Goal: Information Seeking & Learning: Learn about a topic

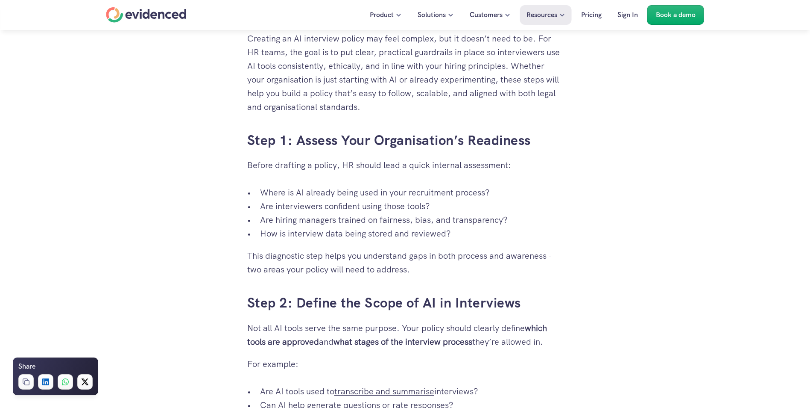
scroll to position [897, 0]
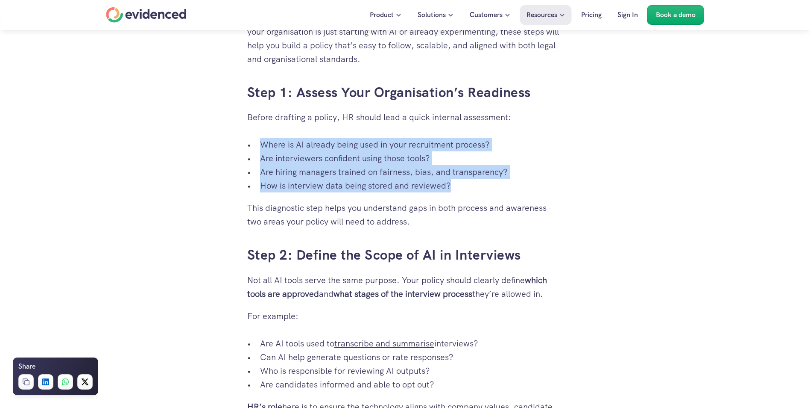
drag, startPoint x: 316, startPoint y: 156, endPoint x: 479, endPoint y: 197, distance: 168.3
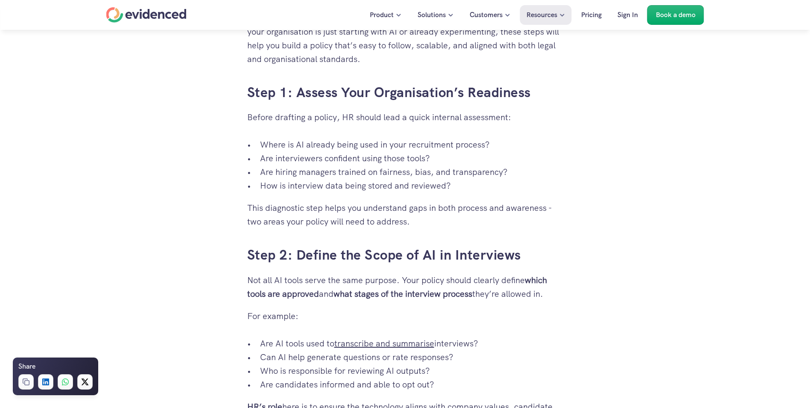
drag, startPoint x: 479, startPoint y: 197, endPoint x: 528, endPoint y: 211, distance: 50.7
click at [528, 211] on p "This diagnostic step helps you understand gaps in both process and awareness - …" at bounding box center [405, 214] width 316 height 27
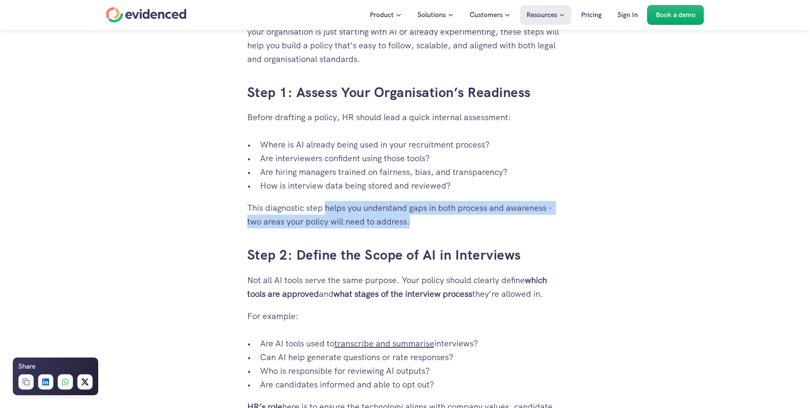
drag, startPoint x: 508, startPoint y: 217, endPoint x: 317, endPoint y: 200, distance: 192.6
drag, startPoint x: 317, startPoint y: 200, endPoint x: 438, endPoint y: 209, distance: 121.6
click at [442, 205] on p "This diagnostic step helps you understand gaps in both process and awareness - …" at bounding box center [405, 214] width 316 height 27
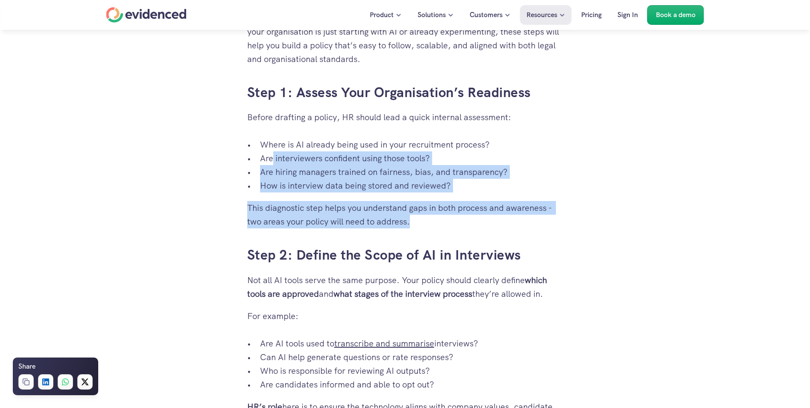
drag, startPoint x: 423, startPoint y: 219, endPoint x: 274, endPoint y: 161, distance: 159.8
drag, startPoint x: 274, startPoint y: 161, endPoint x: 440, endPoint y: 223, distance: 177.2
click at [440, 223] on p "This diagnostic step helps you understand gaps in both process and awareness - …" at bounding box center [405, 214] width 316 height 27
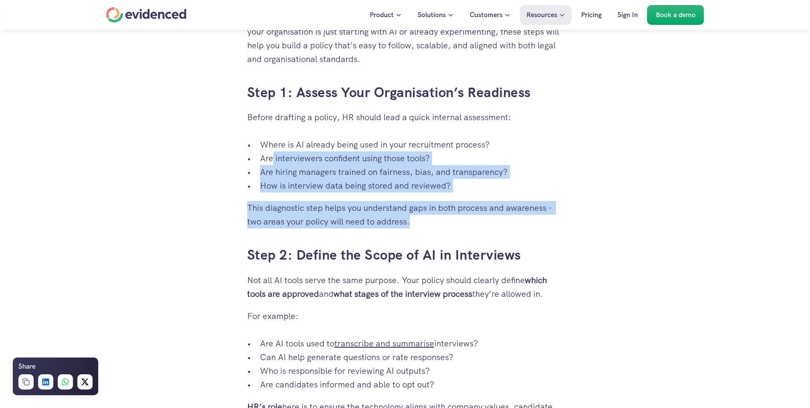
drag, startPoint x: 452, startPoint y: 227, endPoint x: 435, endPoint y: 226, distance: 17.1
click at [452, 226] on p "This diagnostic step helps you understand gaps in both process and awareness - …" at bounding box center [405, 214] width 316 height 27
click at [306, 182] on p "How is interview data being stored and reviewed?" at bounding box center [411, 186] width 303 height 14
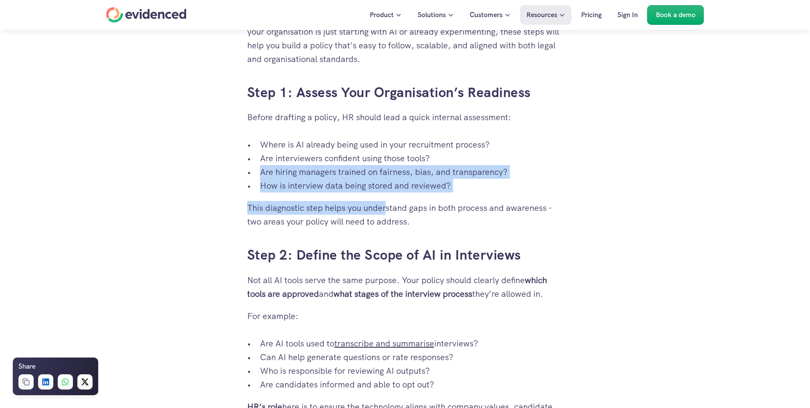
drag, startPoint x: 285, startPoint y: 175, endPoint x: 396, endPoint y: 202, distance: 114.5
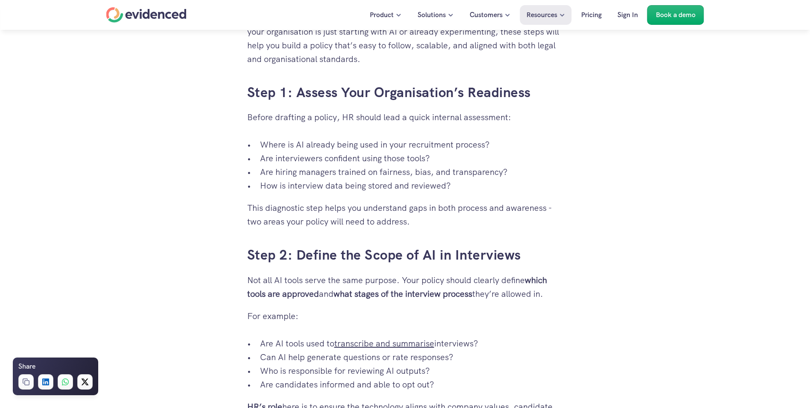
drag, startPoint x: 396, startPoint y: 202, endPoint x: 428, endPoint y: 222, distance: 37.0
click at [428, 219] on p "This diagnostic step helps you understand gaps in both process and awareness - …" at bounding box center [405, 214] width 316 height 27
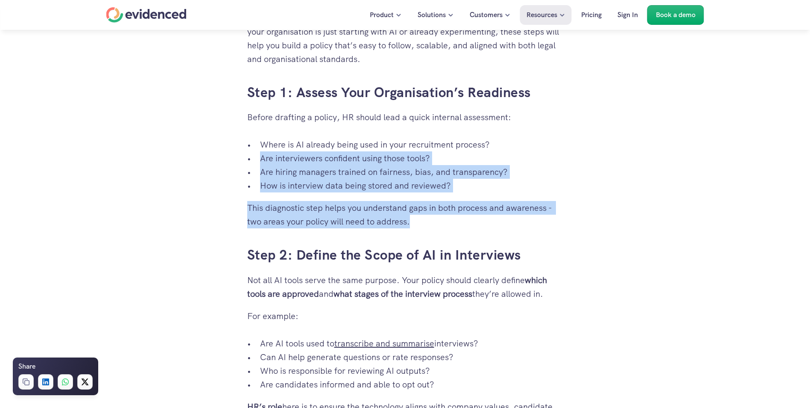
drag, startPoint x: 311, startPoint y: 197, endPoint x: 222, endPoint y: 161, distance: 95.7
click at [437, 224] on p "This diagnostic step helps you understand gaps in both process and awareness - …" at bounding box center [405, 214] width 316 height 27
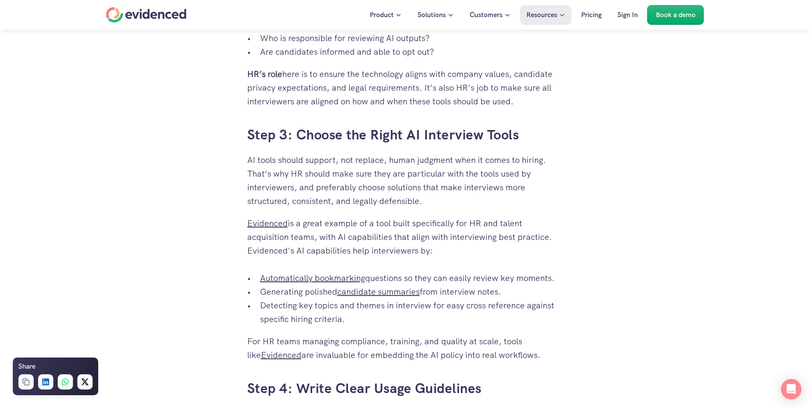
scroll to position [1282, 0]
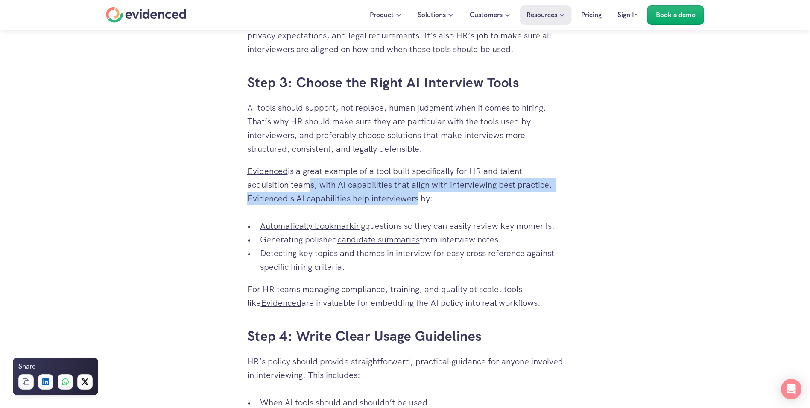
drag, startPoint x: 331, startPoint y: 185, endPoint x: 422, endPoint y: 205, distance: 93.8
click at [422, 205] on p "Evidenced is a great example of a tool built specifically for HR and talent acq…" at bounding box center [405, 184] width 316 height 41
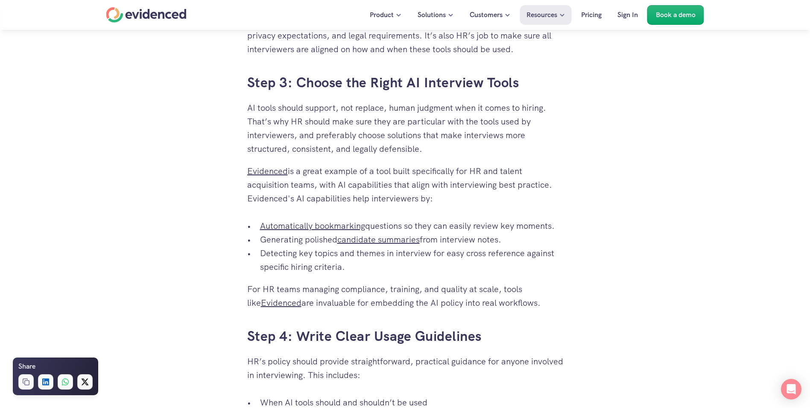
drag, startPoint x: 422, startPoint y: 205, endPoint x: 486, endPoint y: 226, distance: 67.3
click at [486, 226] on p "Automatically bookmarking questions so they can easily review key moments." at bounding box center [411, 226] width 303 height 14
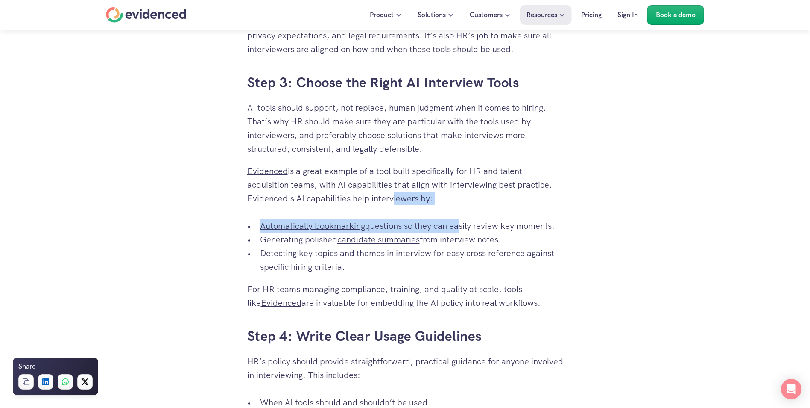
drag, startPoint x: 460, startPoint y: 216, endPoint x: 388, endPoint y: 193, distance: 74.8
click at [388, 193] on div "From automated note-taking to interview question prompts and summarisation, AI …" at bounding box center [405, 281] width 316 height 2228
drag, startPoint x: 388, startPoint y: 193, endPoint x: 451, endPoint y: 219, distance: 67.4
click at [451, 219] on p "Automatically bookmarking questions so they can easily review key moments." at bounding box center [411, 226] width 303 height 14
drag, startPoint x: 458, startPoint y: 208, endPoint x: 373, endPoint y: 194, distance: 85.6
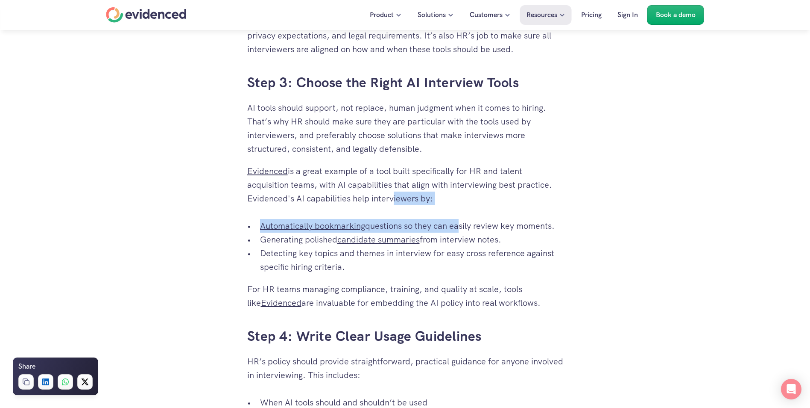
click at [373, 194] on div "From automated note-taking to interview question prompts and summarisation, AI …" at bounding box center [405, 281] width 316 height 2228
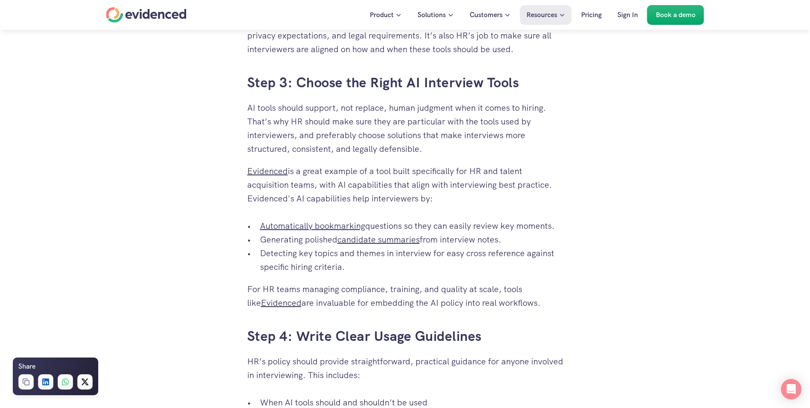
drag, startPoint x: 373, startPoint y: 194, endPoint x: 396, endPoint y: 213, distance: 29.1
click at [393, 213] on div "From automated note-taking to interview question prompts and summarisation, AI …" at bounding box center [405, 281] width 316 height 2228
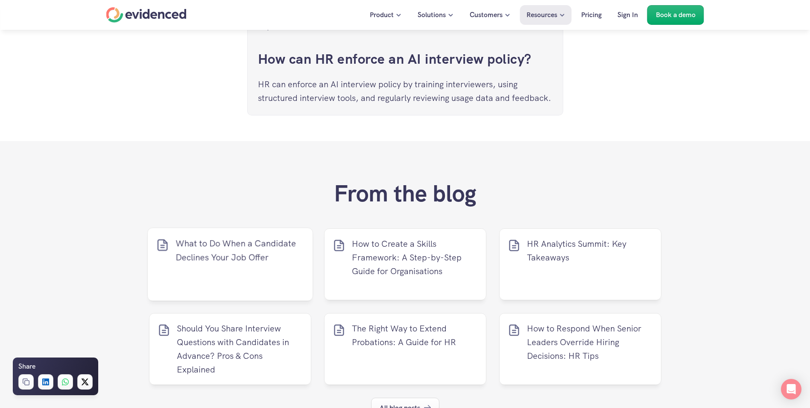
scroll to position [2990, 0]
